Goal: Task Accomplishment & Management: Use online tool/utility

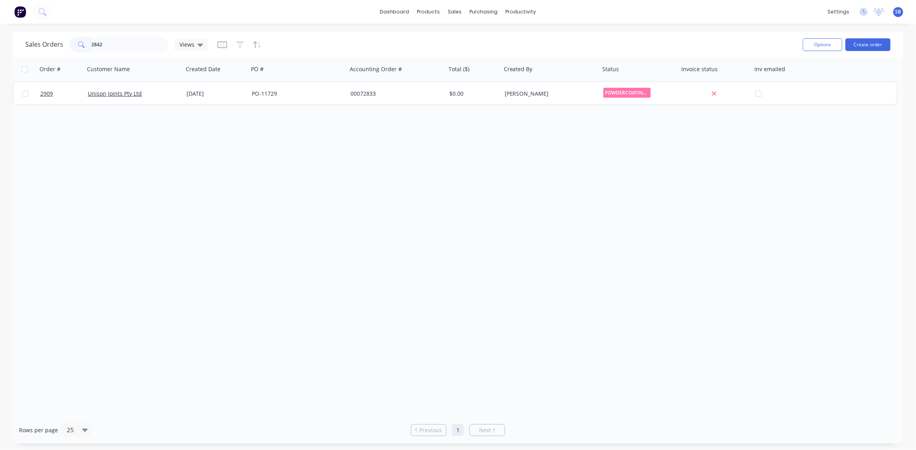
drag, startPoint x: 121, startPoint y: 46, endPoint x: 0, endPoint y: 49, distance: 120.6
click at [0, 50] on html "dashboard products sales purchasing productivity dashboard products Product Cat…" at bounding box center [458, 225] width 916 height 450
click at [239, 45] on icon "button" at bounding box center [240, 45] width 7 height 8
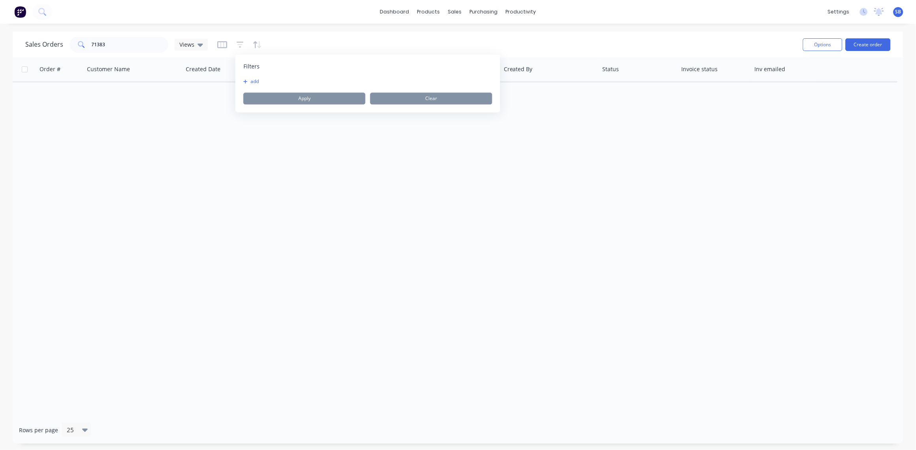
click at [258, 80] on button "add" at bounding box center [253, 81] width 20 height 6
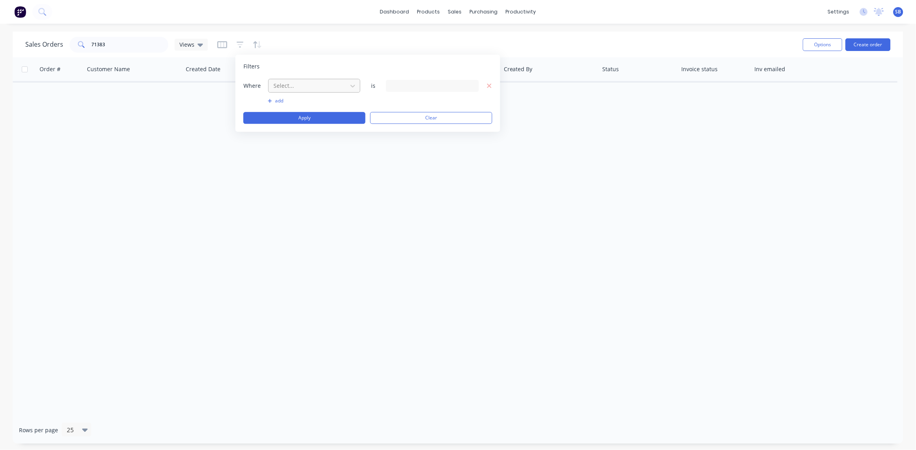
click at [301, 80] on div "Select..." at bounding box center [307, 85] width 75 height 13
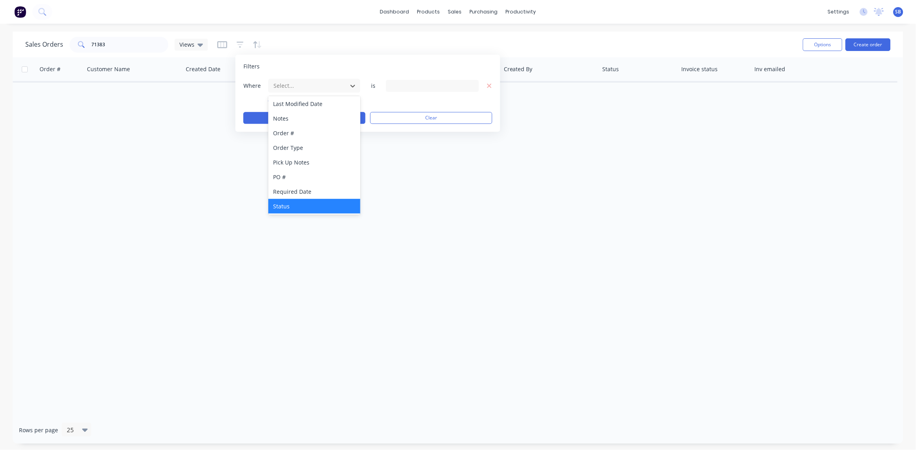
click at [300, 203] on div "Status" at bounding box center [314, 206] width 92 height 15
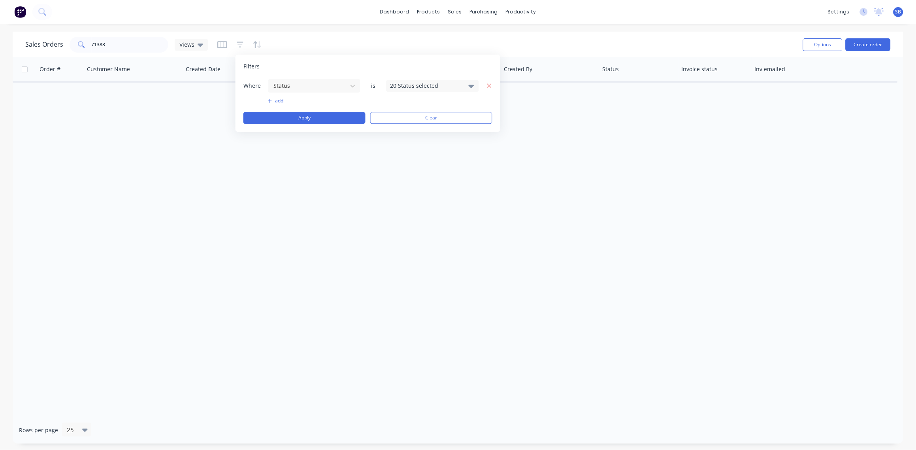
click at [441, 85] on div "20 Status selected" at bounding box center [426, 85] width 72 height 8
click at [398, 130] on div at bounding box center [399, 129] width 16 height 16
click at [307, 192] on div "Order # Customer Name Created Date PO # Accounting Order # Total ($) Created By…" at bounding box center [458, 236] width 891 height 359
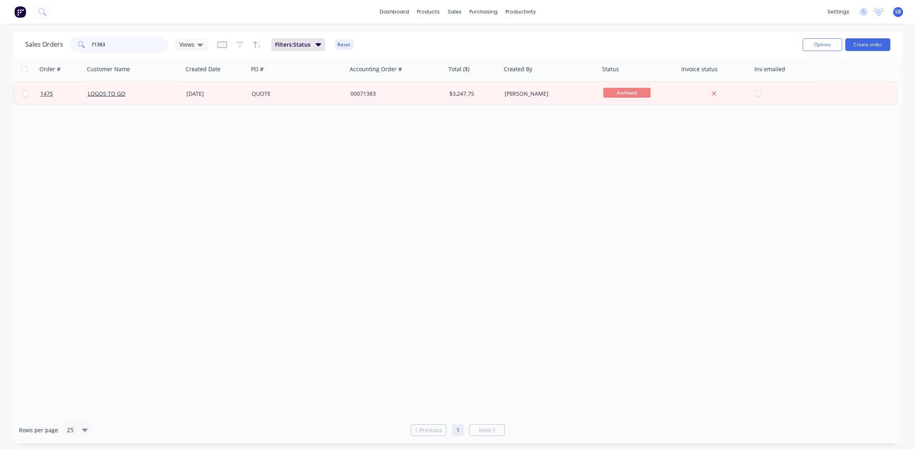
drag, startPoint x: 115, startPoint y: 42, endPoint x: 51, endPoint y: 44, distance: 64.5
click at [51, 44] on div "Sales Orders 71383 Views" at bounding box center [116, 45] width 183 height 16
type input "1475"
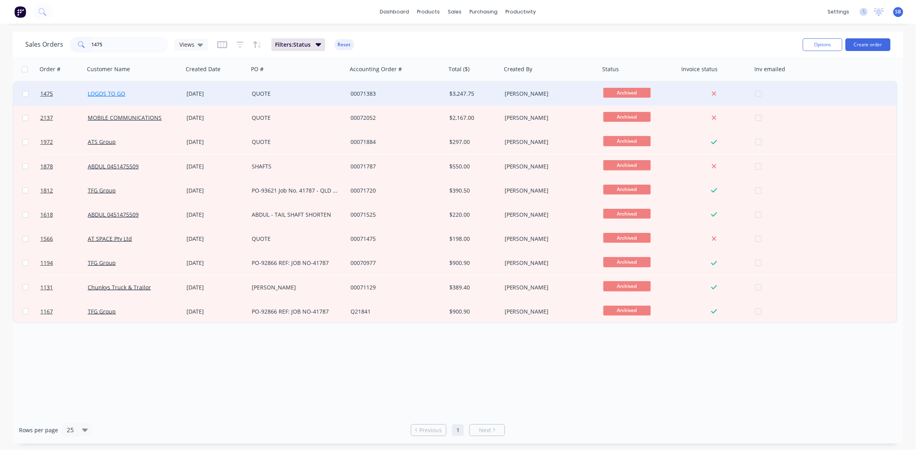
click at [104, 93] on link "LOGOS TO GO" at bounding box center [107, 94] width 38 height 8
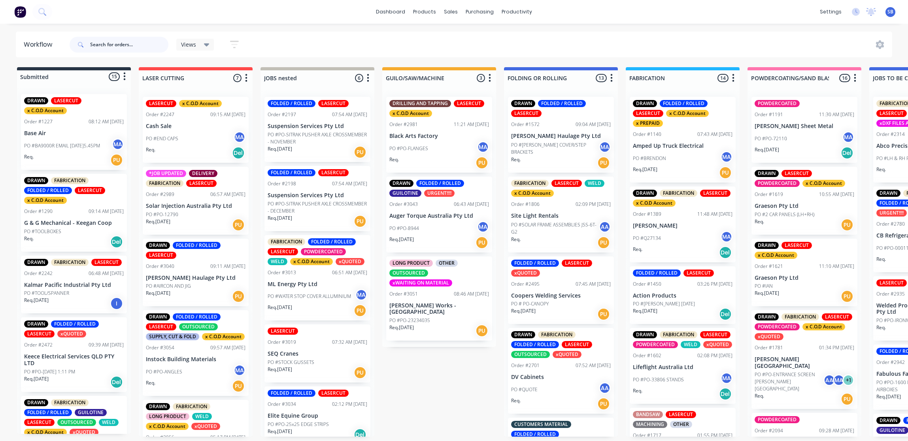
click at [120, 46] on input "text" at bounding box center [129, 45] width 78 height 16
click at [393, 12] on link "dashboard" at bounding box center [390, 12] width 37 height 12
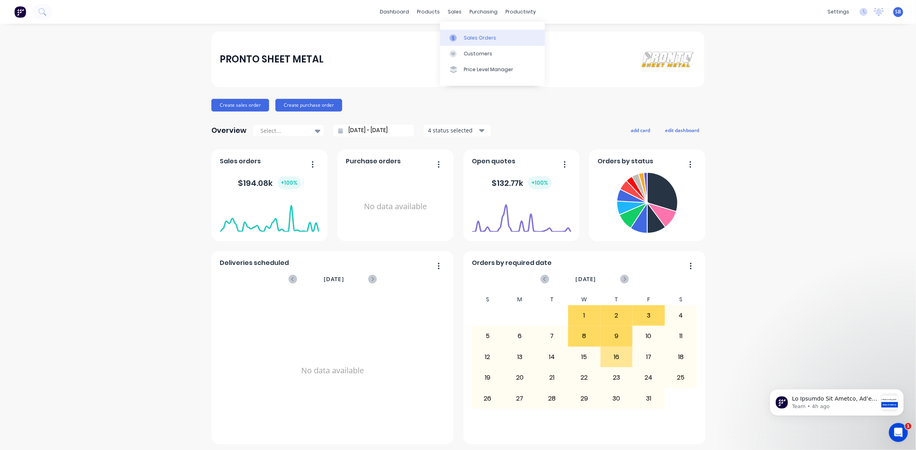
click at [472, 35] on div "Sales Orders" at bounding box center [480, 37] width 32 height 7
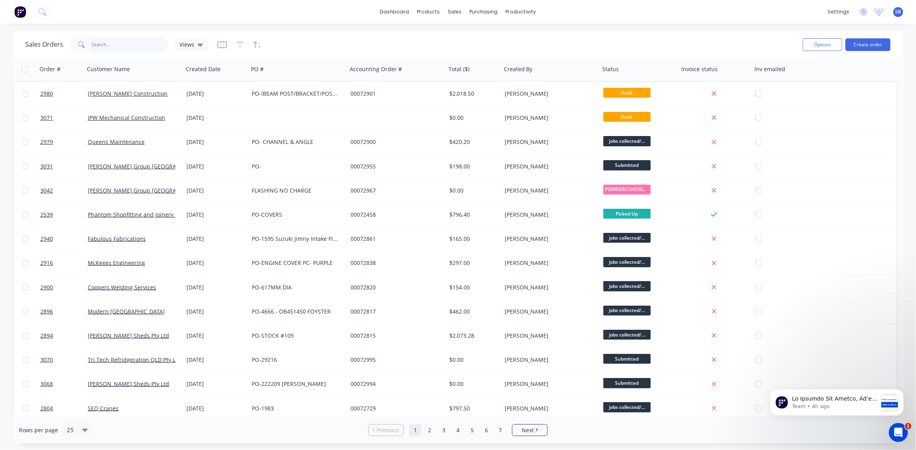
click at [139, 44] on input "text" at bounding box center [130, 45] width 77 height 16
type input "LOGO"
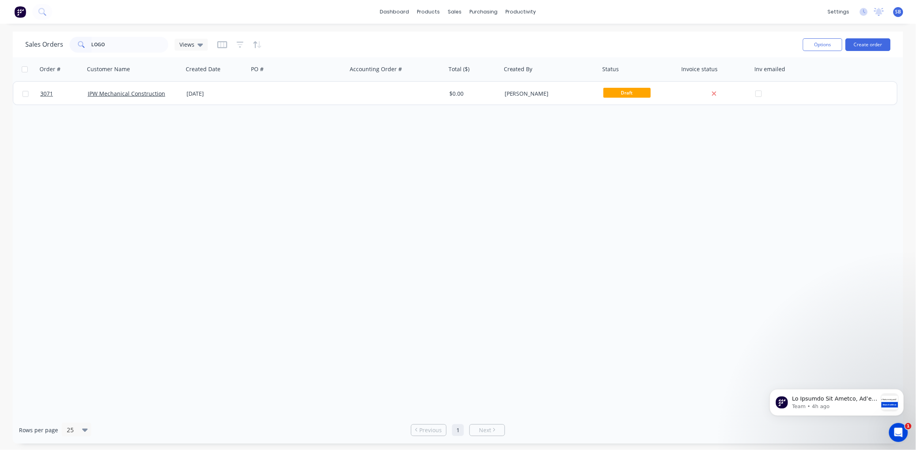
click at [244, 43] on div at bounding box center [239, 44] width 45 height 13
click at [239, 46] on icon "button" at bounding box center [240, 44] width 7 height 6
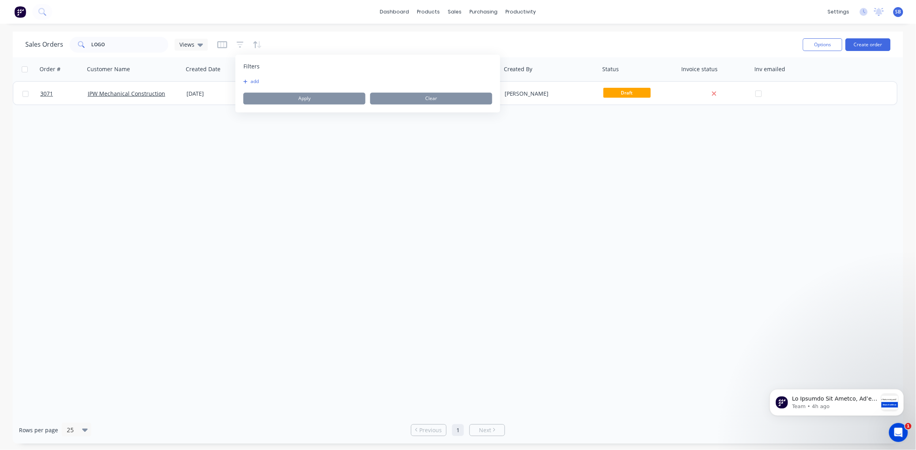
click at [255, 80] on button "add" at bounding box center [253, 81] width 20 height 6
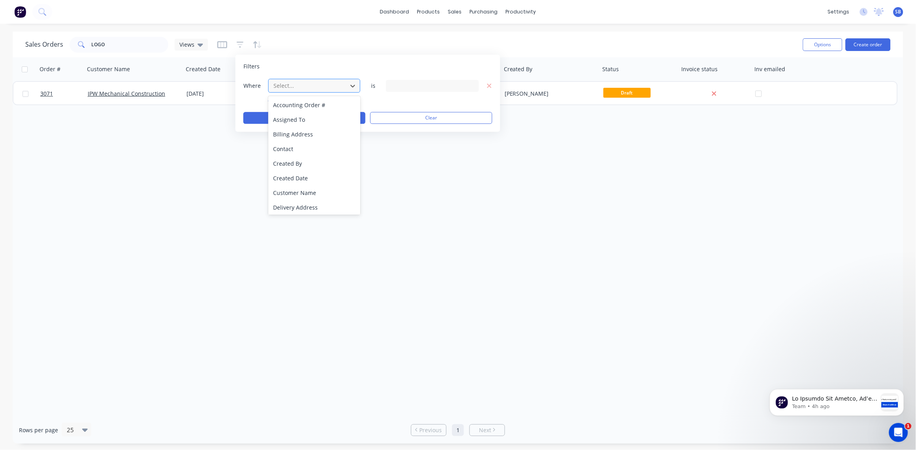
click at [311, 85] on div at bounding box center [308, 86] width 71 height 10
click at [541, 142] on div "Order # Customer Name Created Date PO # Accounting Order # Total ($) Created By…" at bounding box center [458, 236] width 891 height 359
